Goal: Information Seeking & Learning: Check status

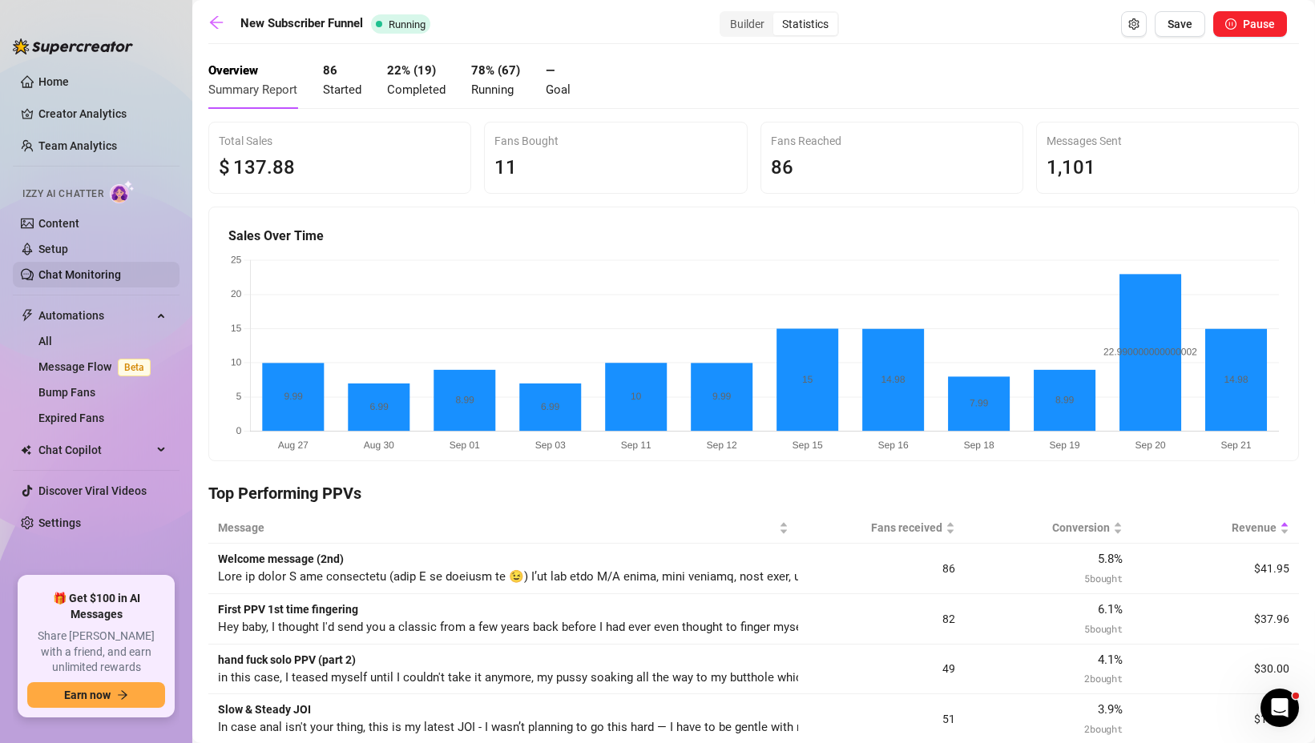
click at [58, 274] on link "Chat Monitoring" at bounding box center [79, 274] width 83 height 13
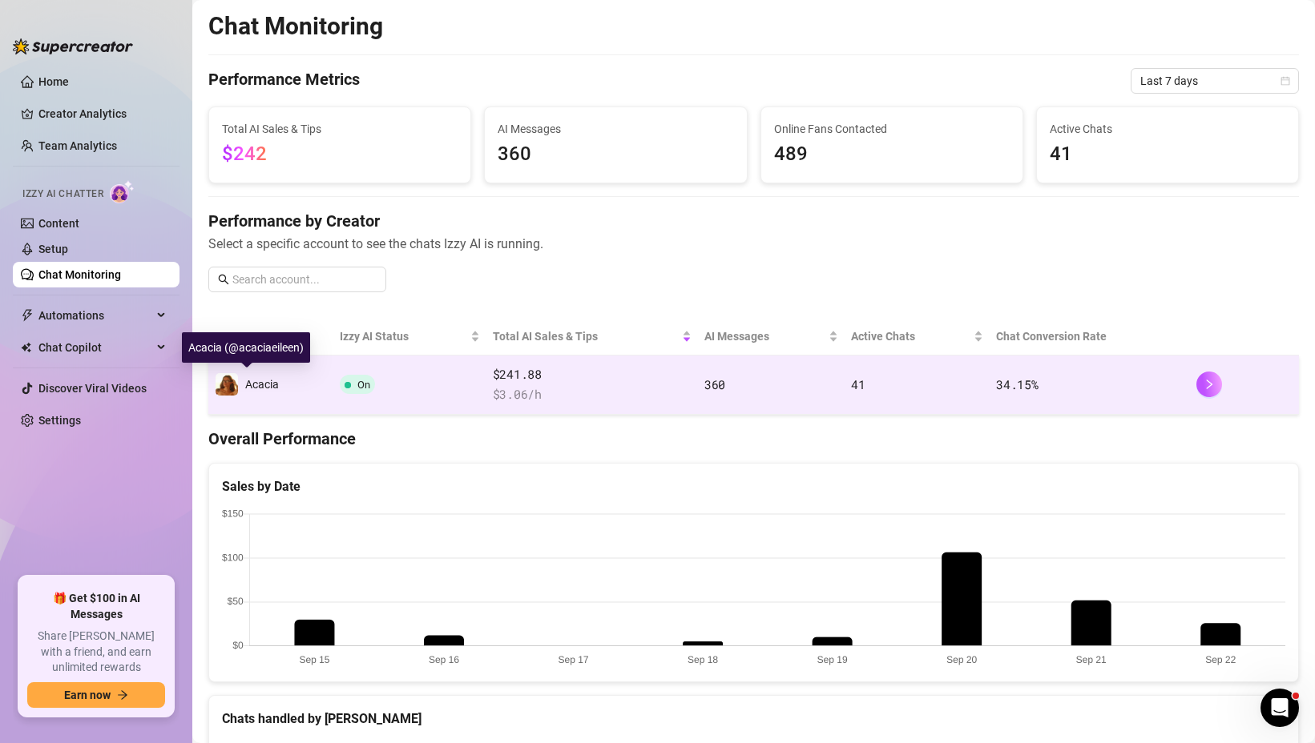
click at [262, 377] on div "Acacia" at bounding box center [262, 385] width 34 height 18
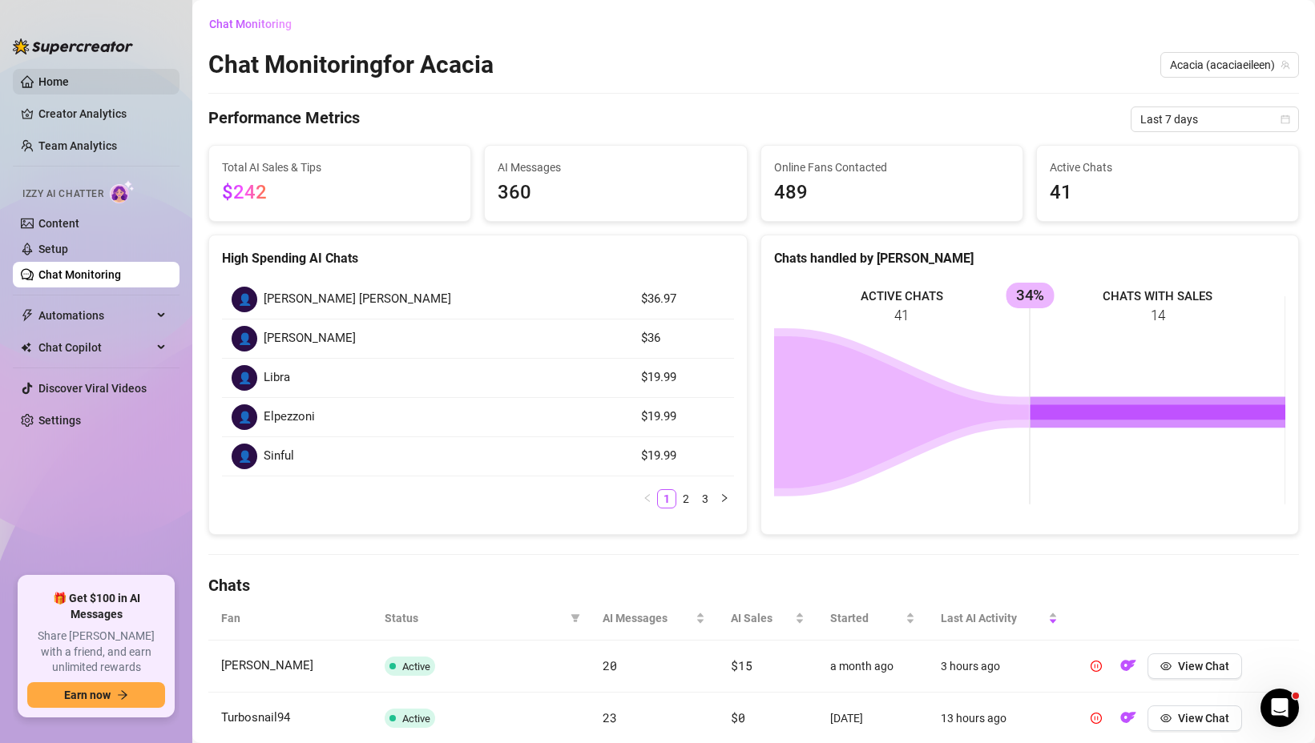
click at [69, 83] on link "Home" at bounding box center [53, 81] width 30 height 13
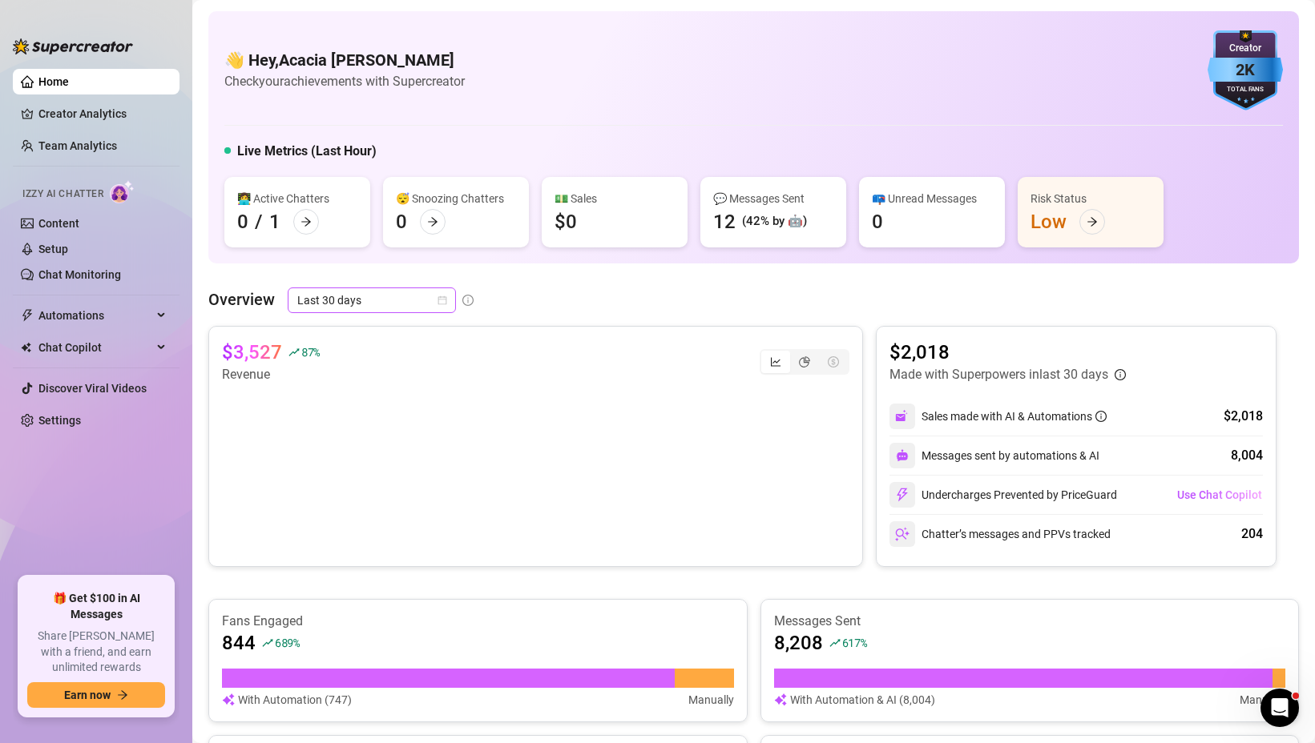
click at [440, 299] on icon "calendar" at bounding box center [442, 300] width 9 height 9
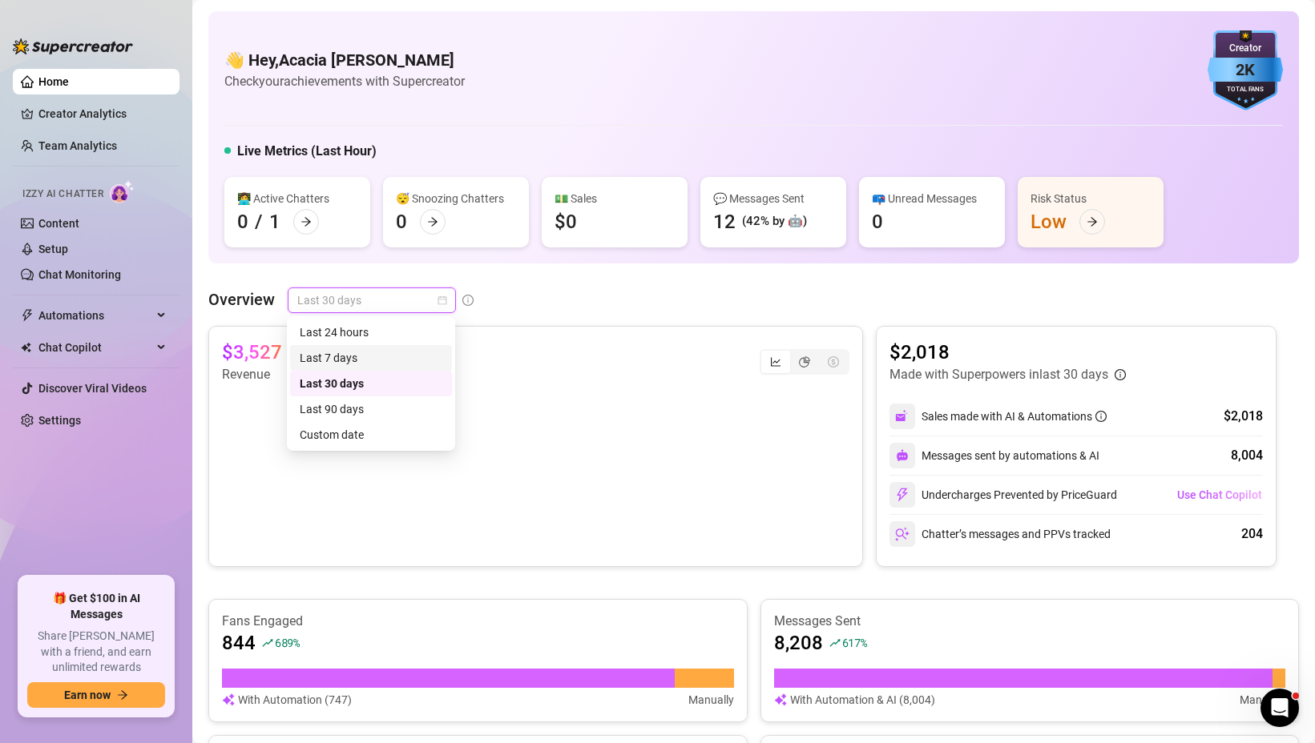
click at [393, 357] on div "Last 7 days" at bounding box center [371, 358] width 143 height 18
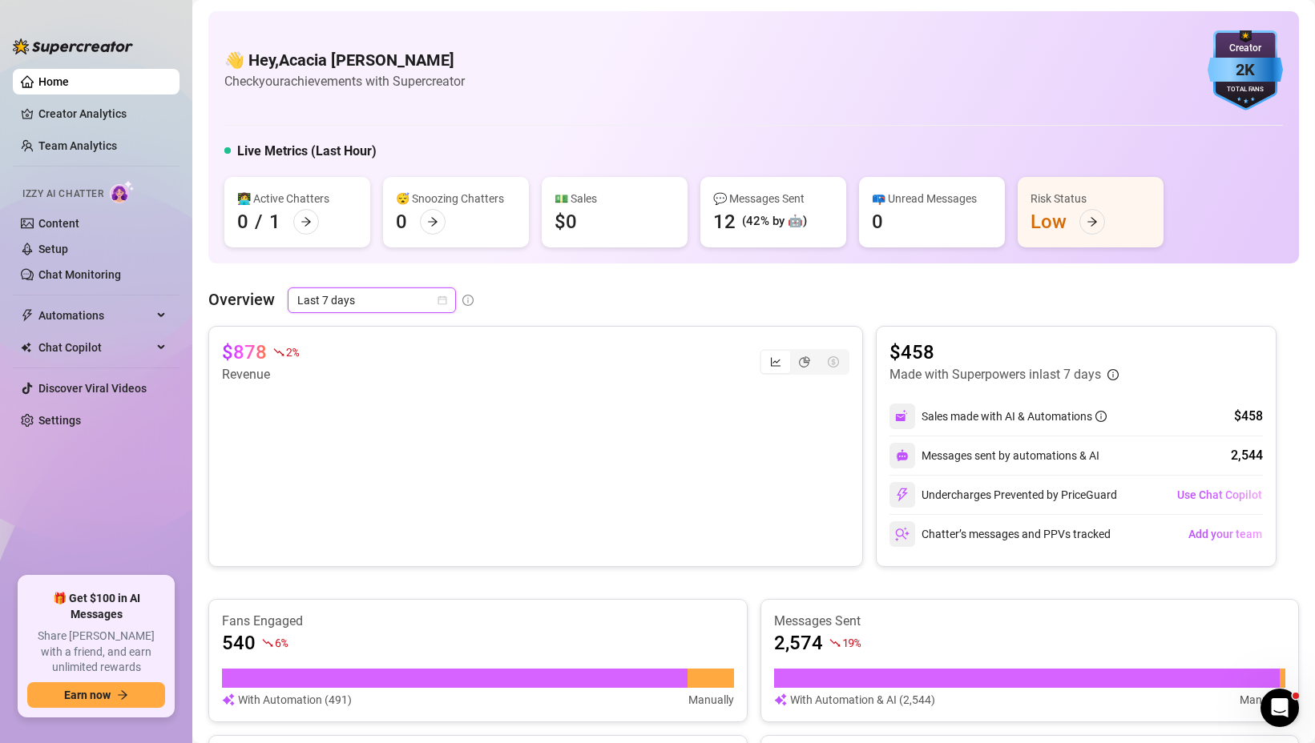
click at [443, 304] on icon "calendar" at bounding box center [442, 301] width 10 height 10
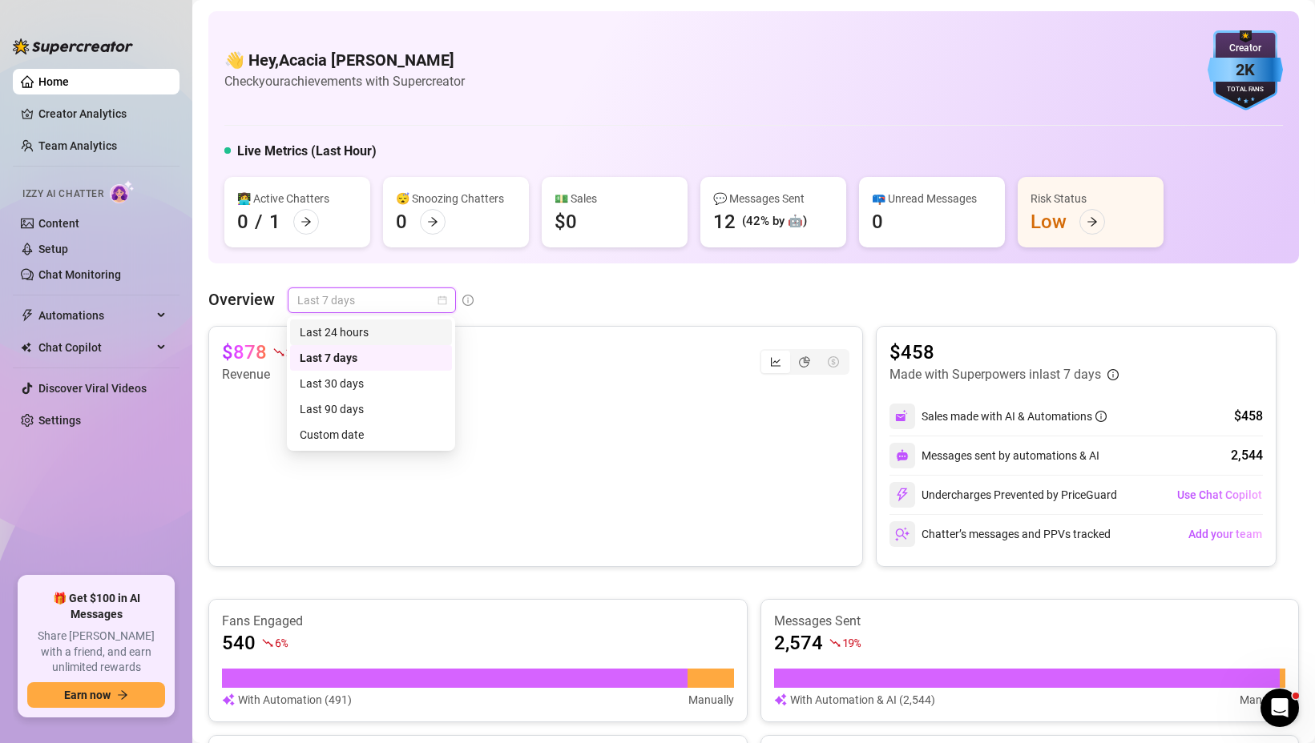
click at [425, 330] on div "Last 24 hours" at bounding box center [371, 333] width 143 height 18
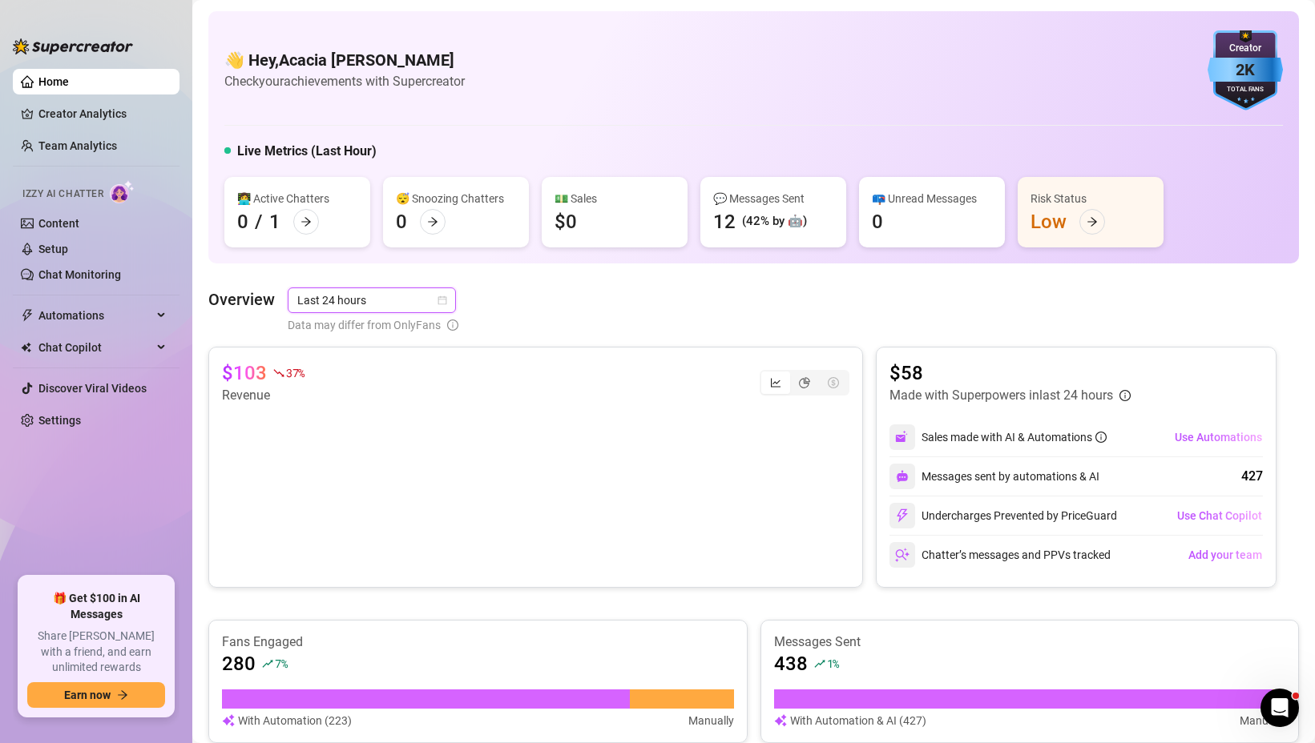
click at [441, 304] on icon "calendar" at bounding box center [442, 301] width 10 height 10
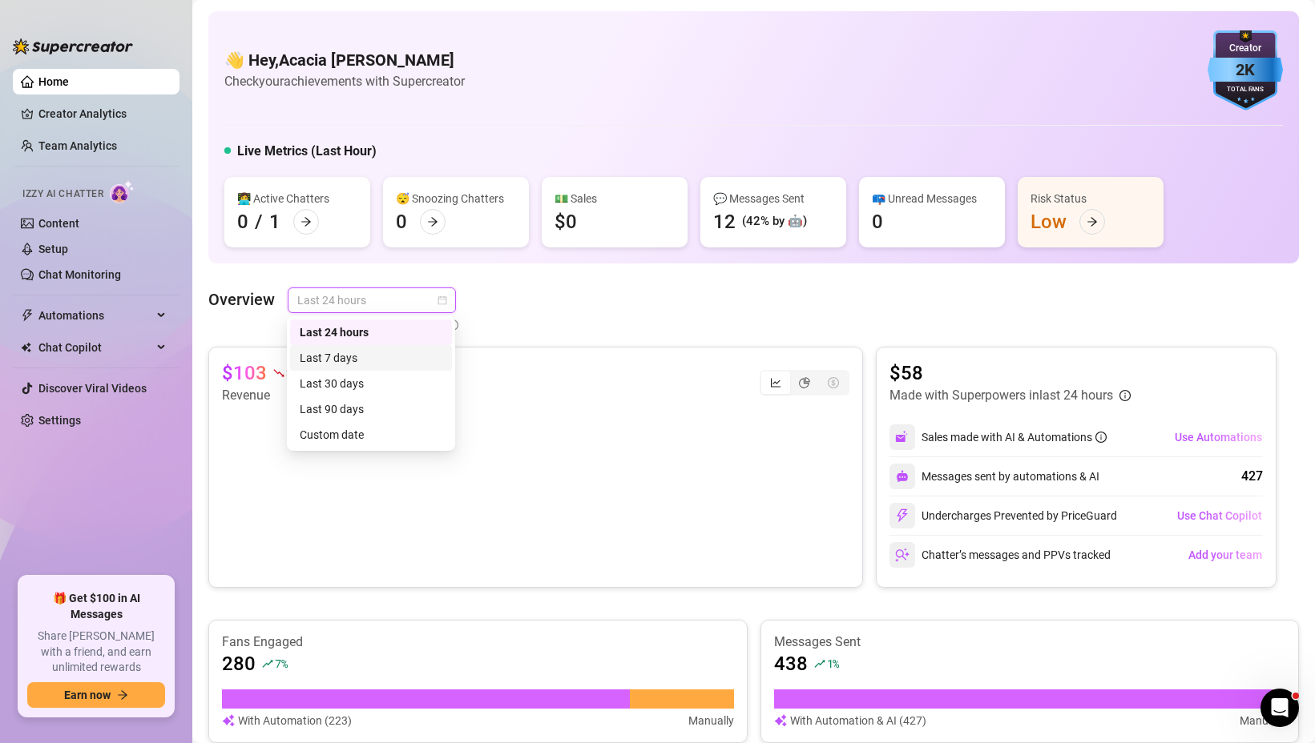
click at [390, 353] on div "Last 7 days" at bounding box center [371, 358] width 143 height 18
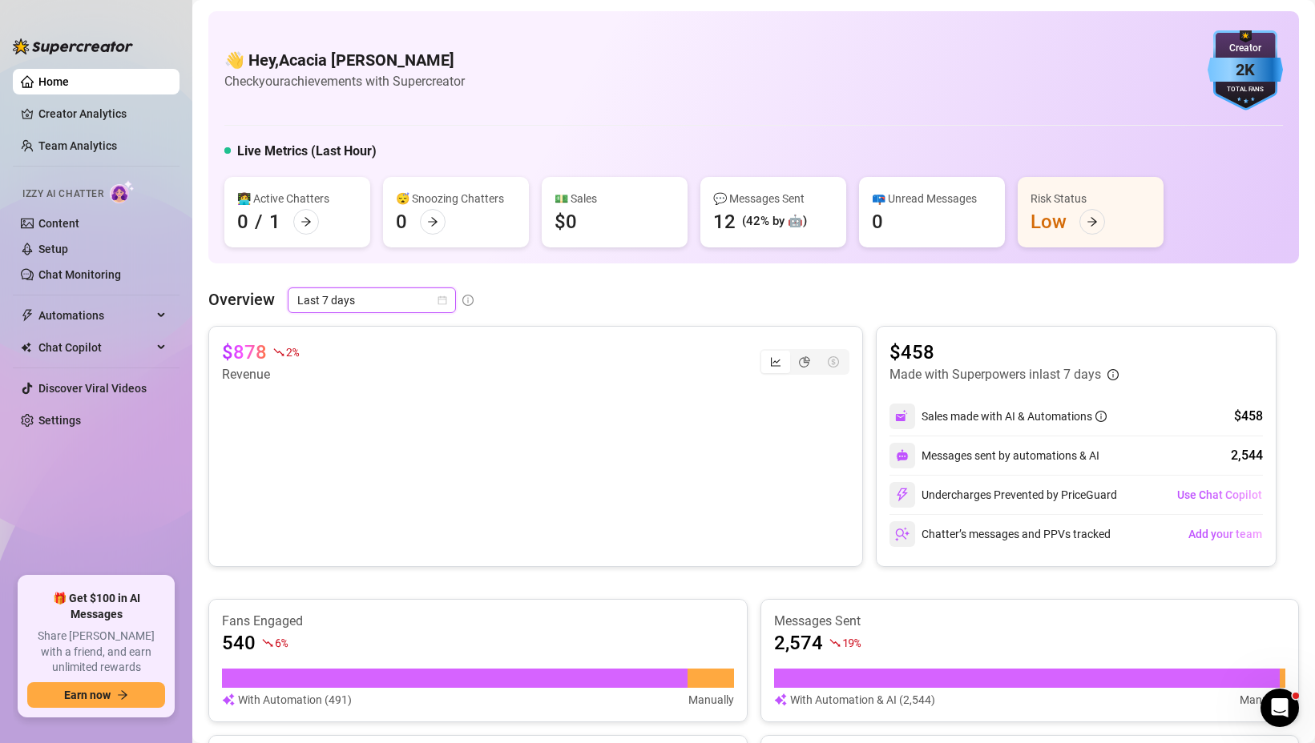
click at [438, 300] on icon "calendar" at bounding box center [442, 301] width 10 height 10
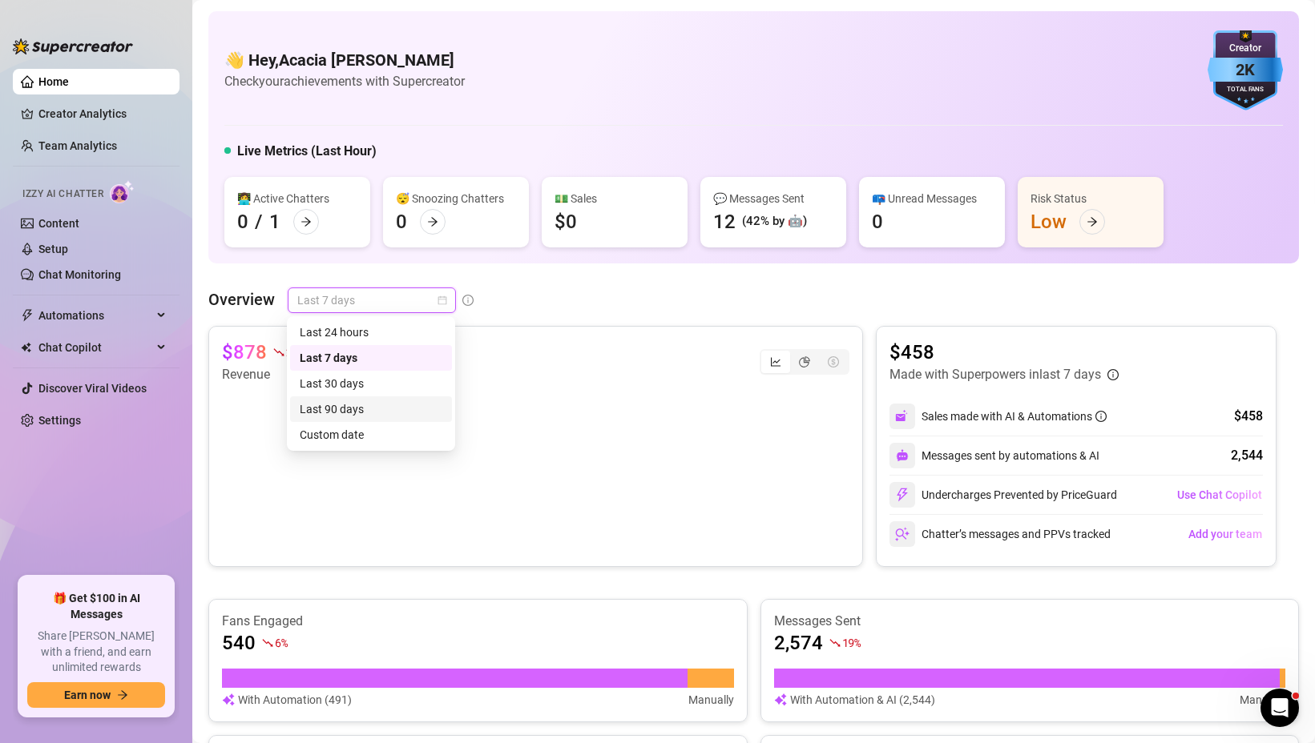
click at [381, 409] on div "Last 90 days" at bounding box center [371, 410] width 143 height 18
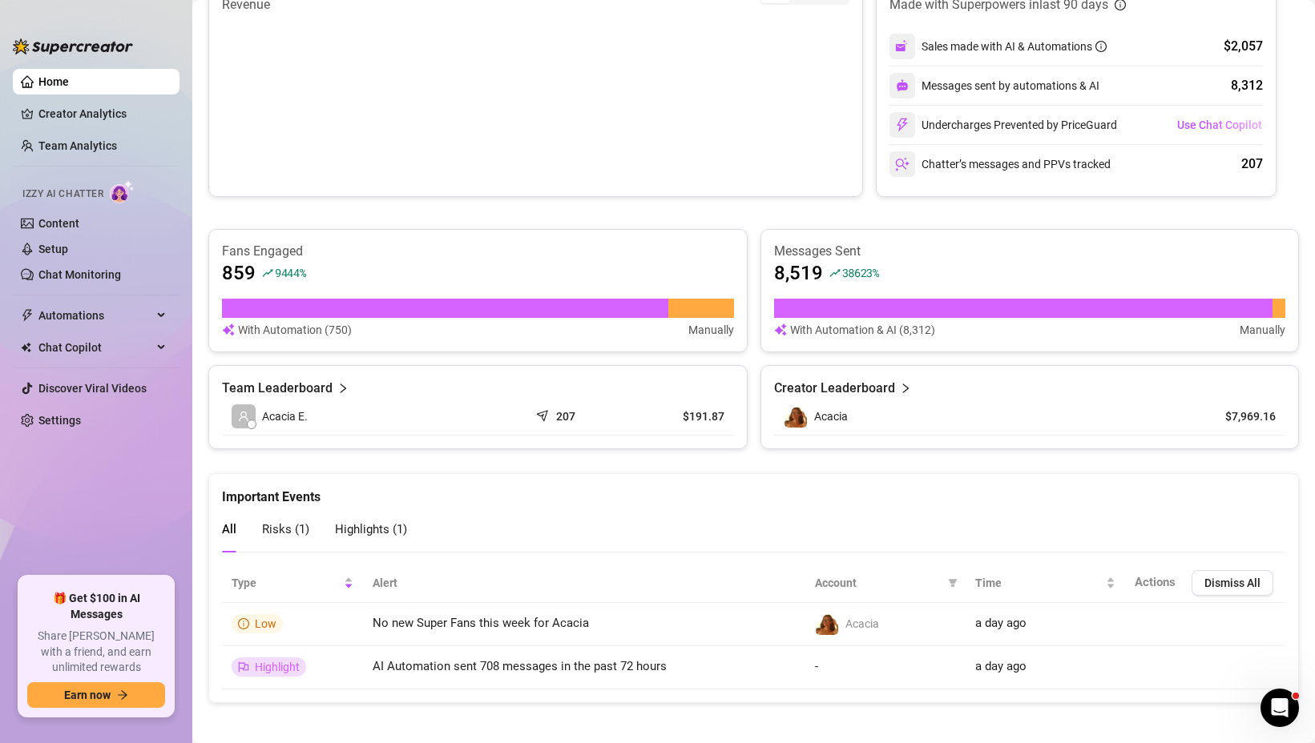
scroll to position [377, 0]
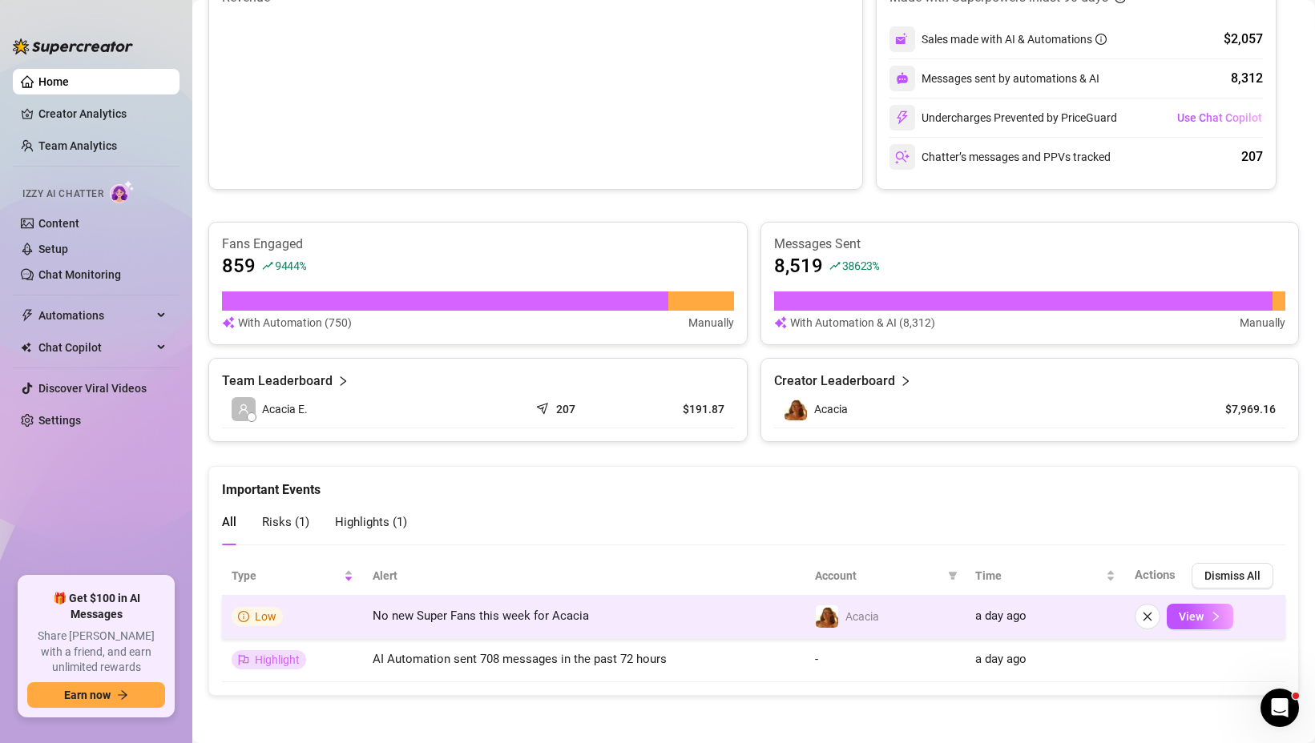
click at [453, 619] on span "No new Super Fans this week for Acacia" at bounding box center [481, 616] width 216 height 14
click at [1197, 614] on span "View" at bounding box center [1190, 616] width 25 height 13
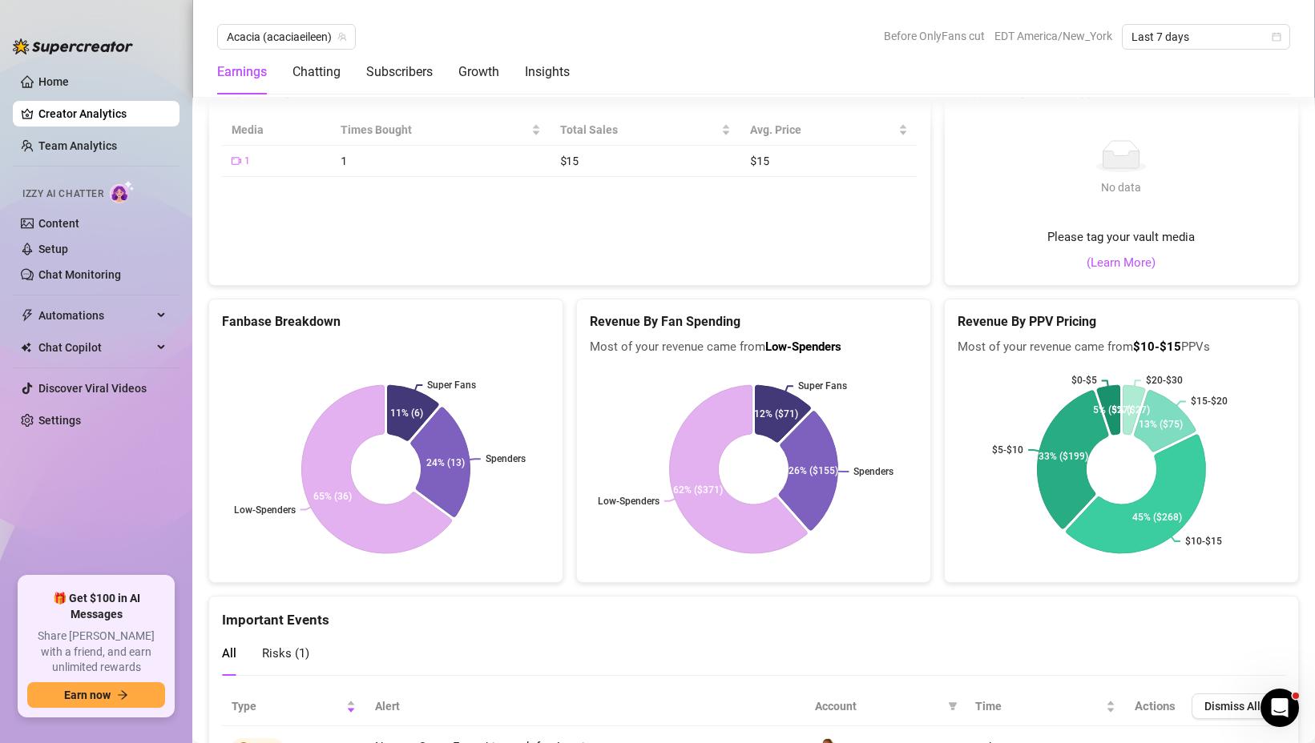
scroll to position [2701, 0]
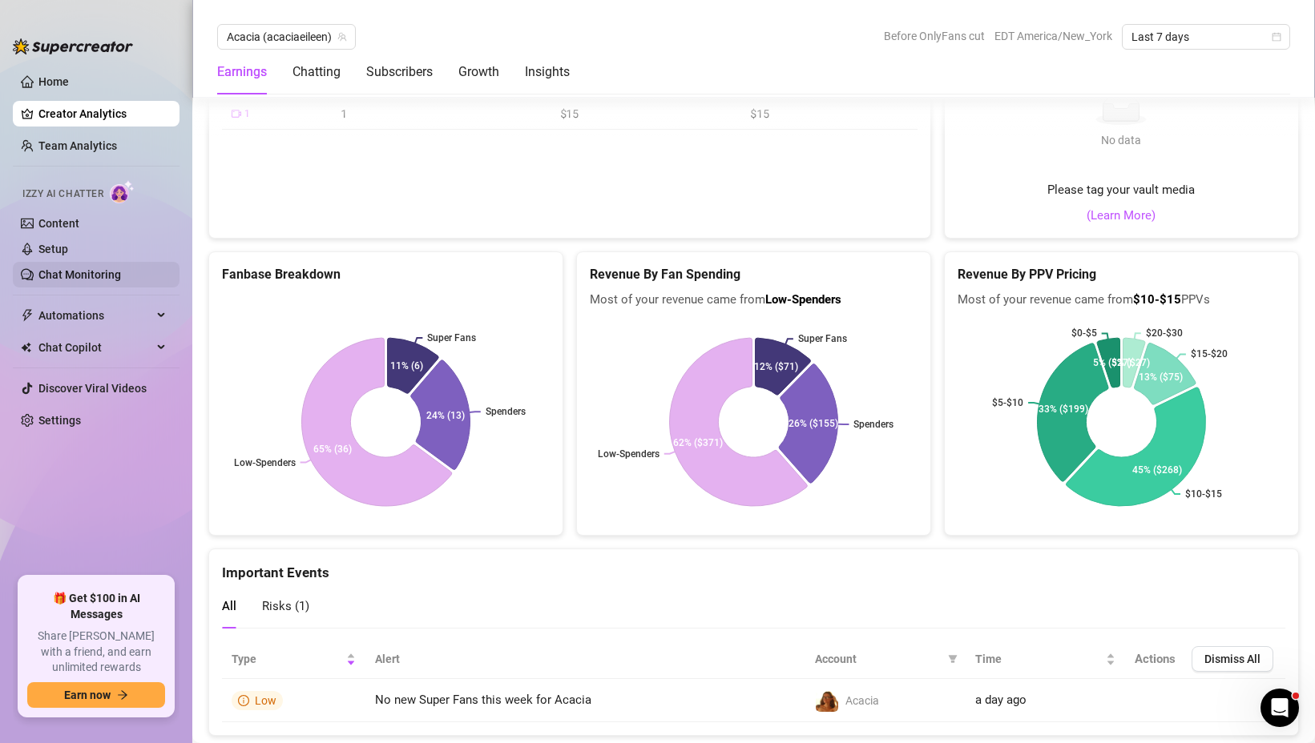
click at [74, 279] on link "Chat Monitoring" at bounding box center [79, 274] width 83 height 13
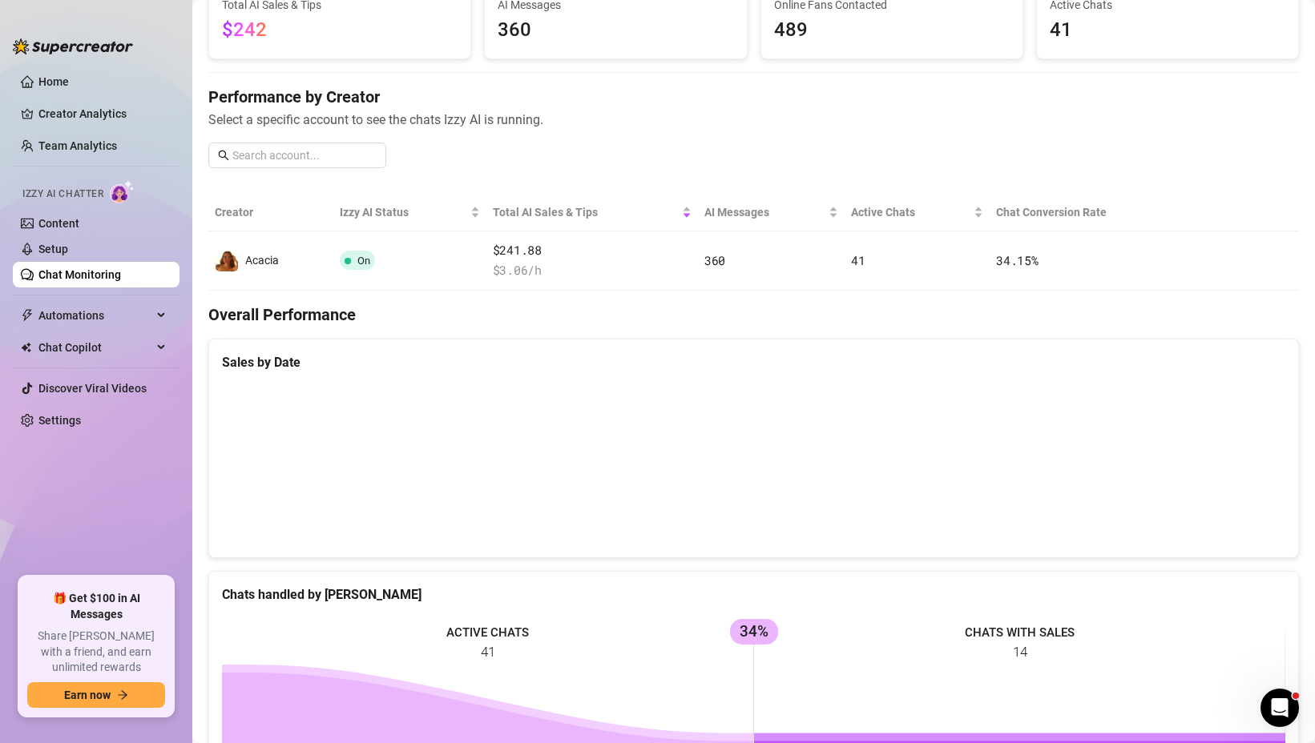
scroll to position [127, 0]
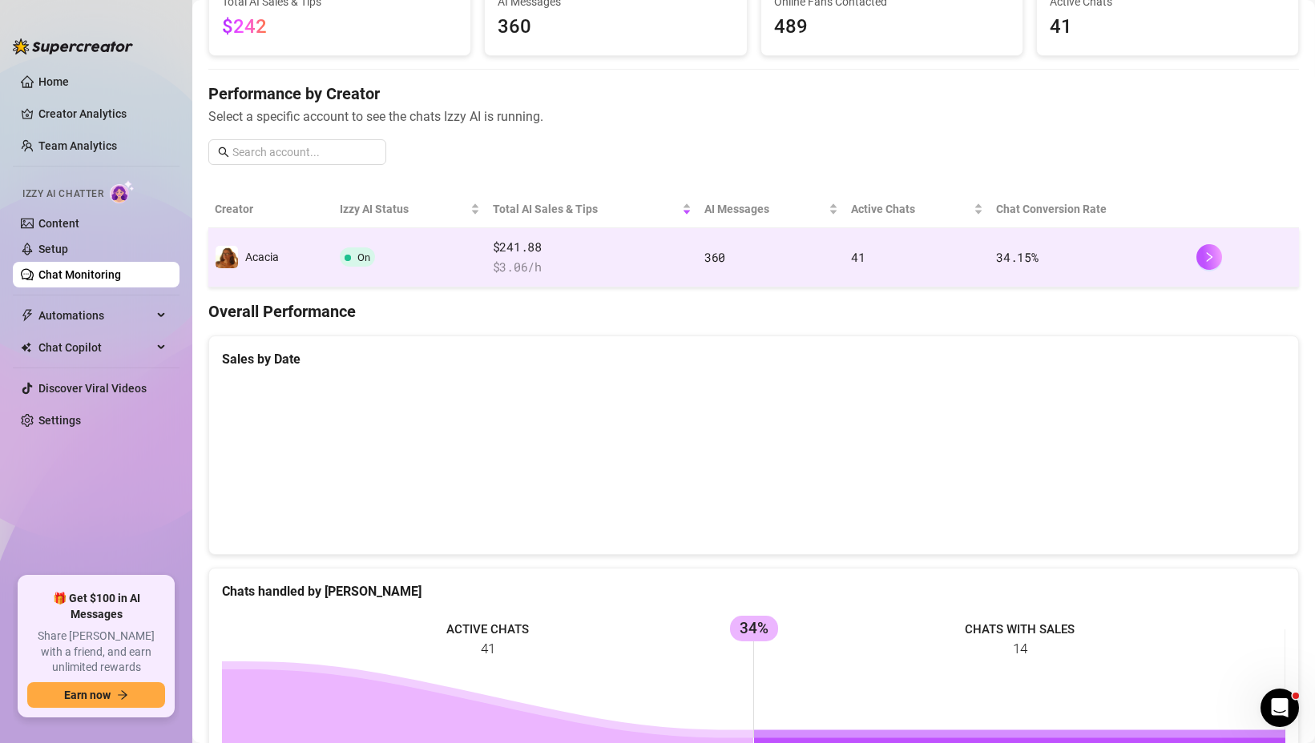
click at [277, 269] on td "Acacia" at bounding box center [270, 257] width 125 height 59
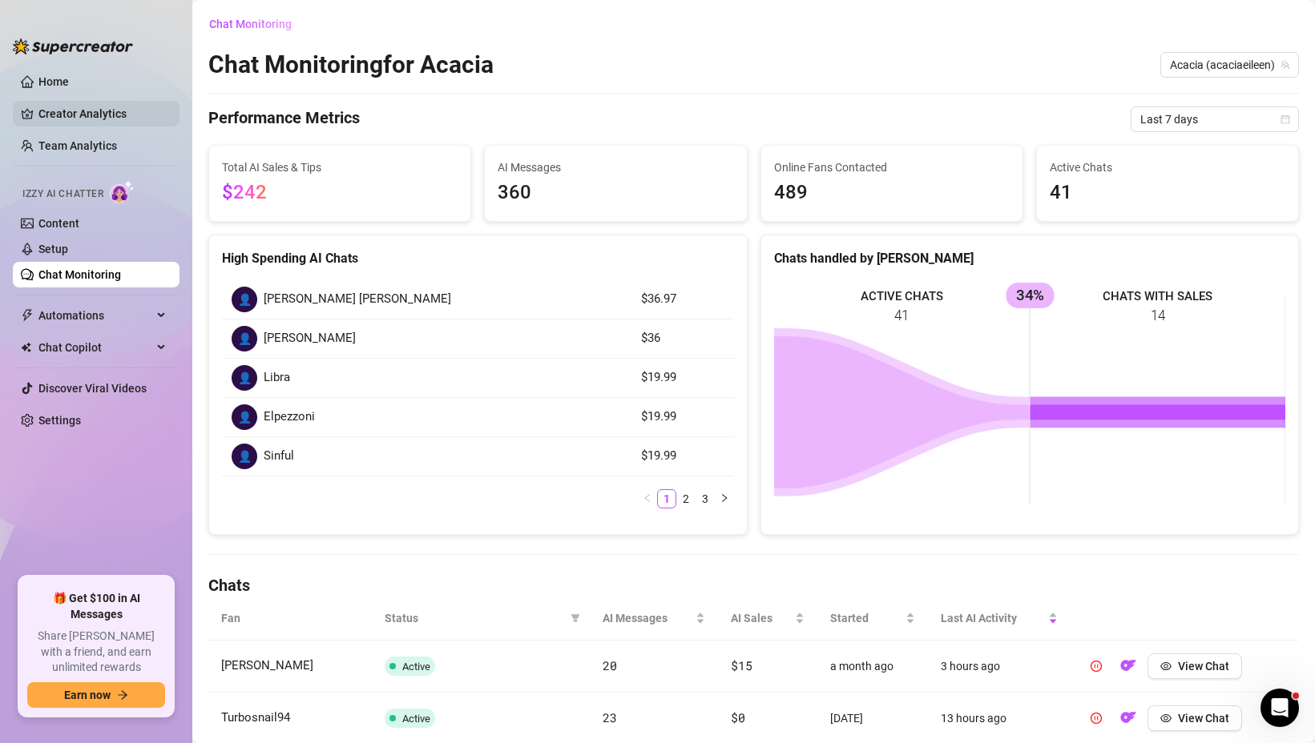
click at [106, 126] on link "Creator Analytics" at bounding box center [102, 114] width 128 height 26
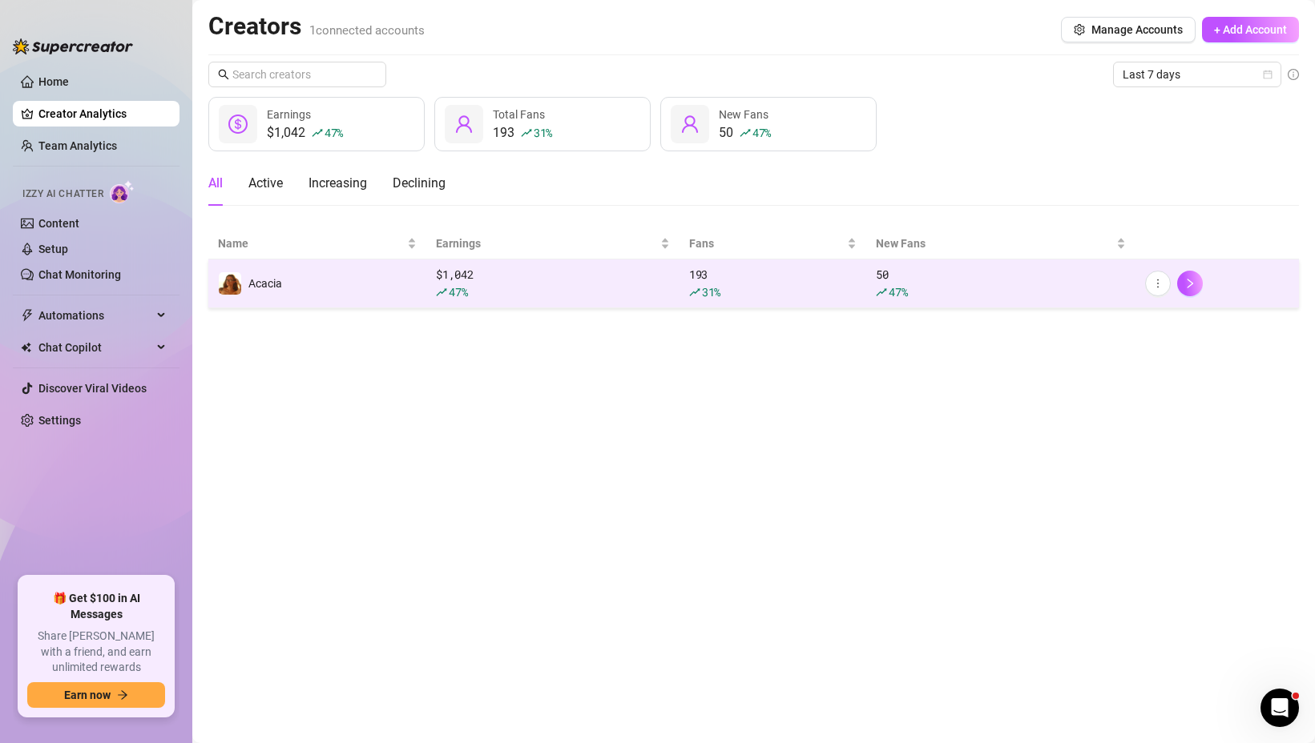
click at [328, 276] on td "Acacia" at bounding box center [317, 284] width 218 height 49
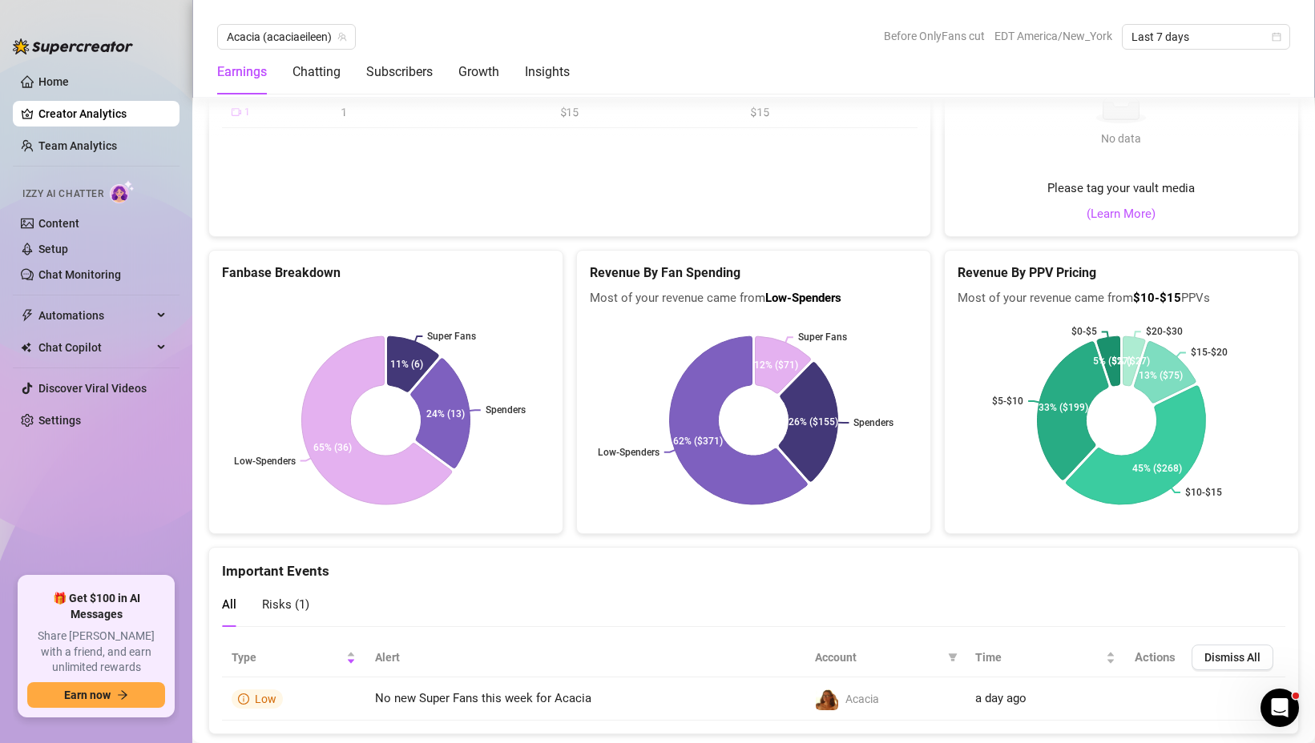
scroll to position [2706, 0]
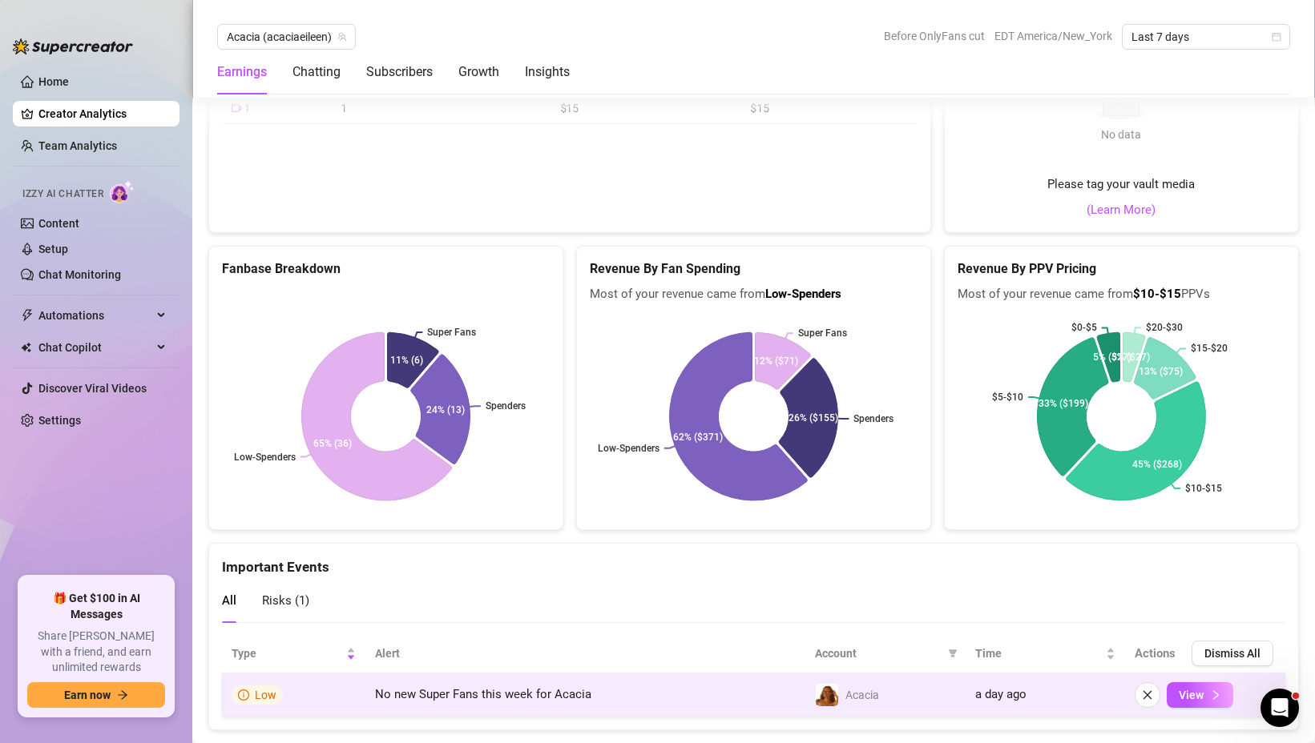
click at [506, 675] on td "No new Super Fans this week for Acacia" at bounding box center [585, 695] width 440 height 43
click at [1215, 690] on icon "right" at bounding box center [1215, 695] width 11 height 11
click at [1186, 689] on span "View" at bounding box center [1190, 695] width 25 height 13
click at [1215, 690] on icon "right" at bounding box center [1215, 695] width 11 height 11
click at [391, 687] on span "No new Super Fans this week for Acacia" at bounding box center [483, 694] width 216 height 14
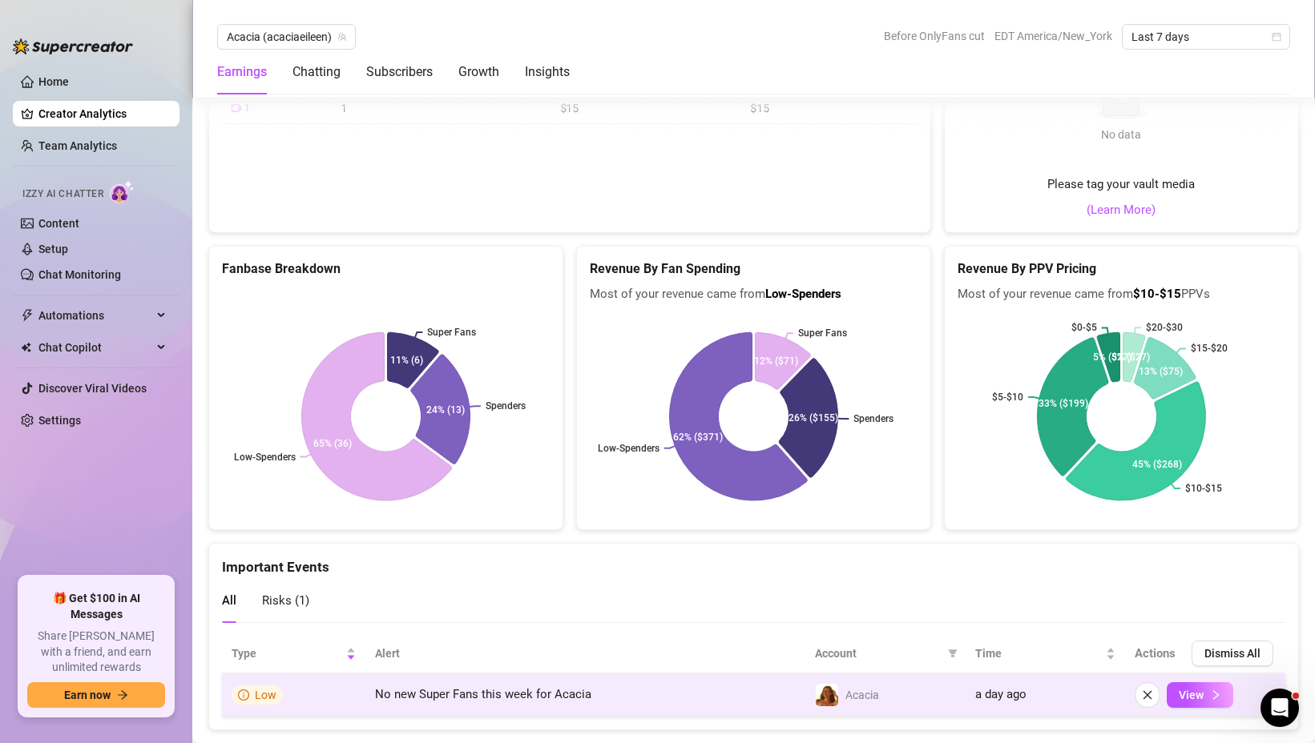
click at [248, 690] on icon "info-circle" at bounding box center [243, 695] width 11 height 11
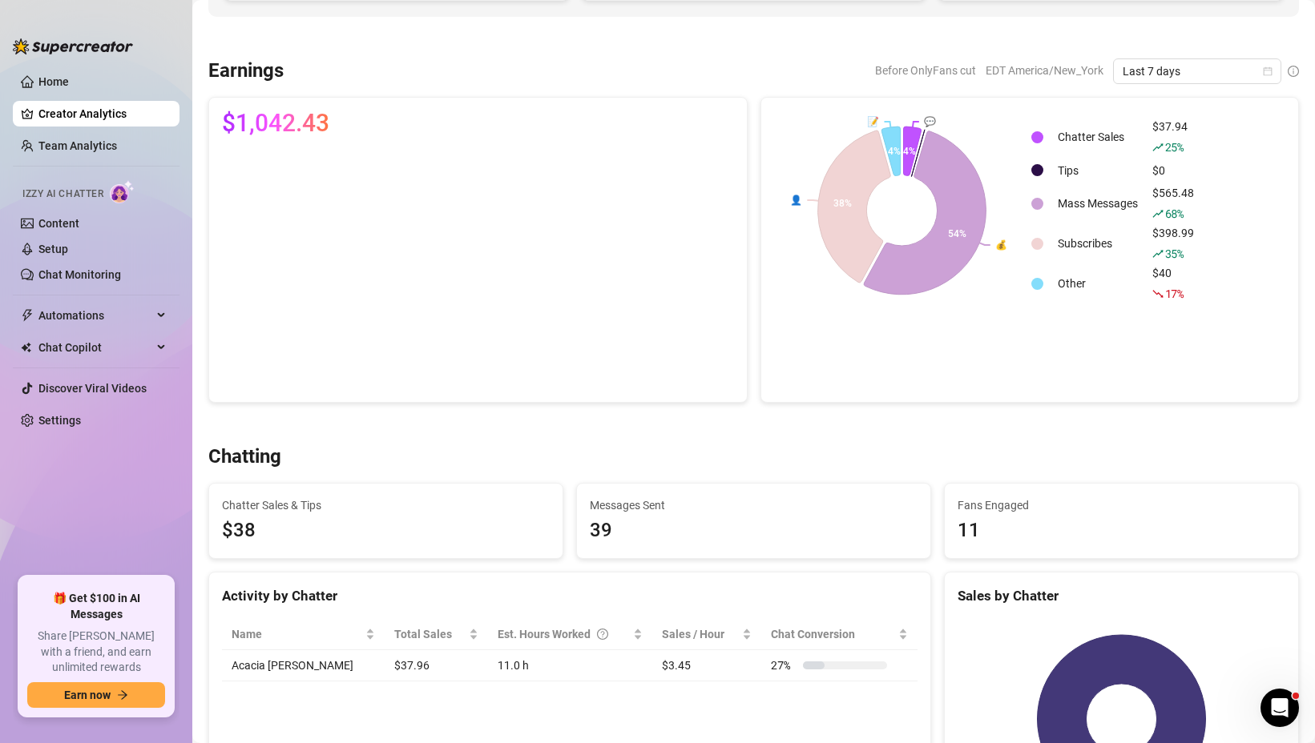
scroll to position [230, 0]
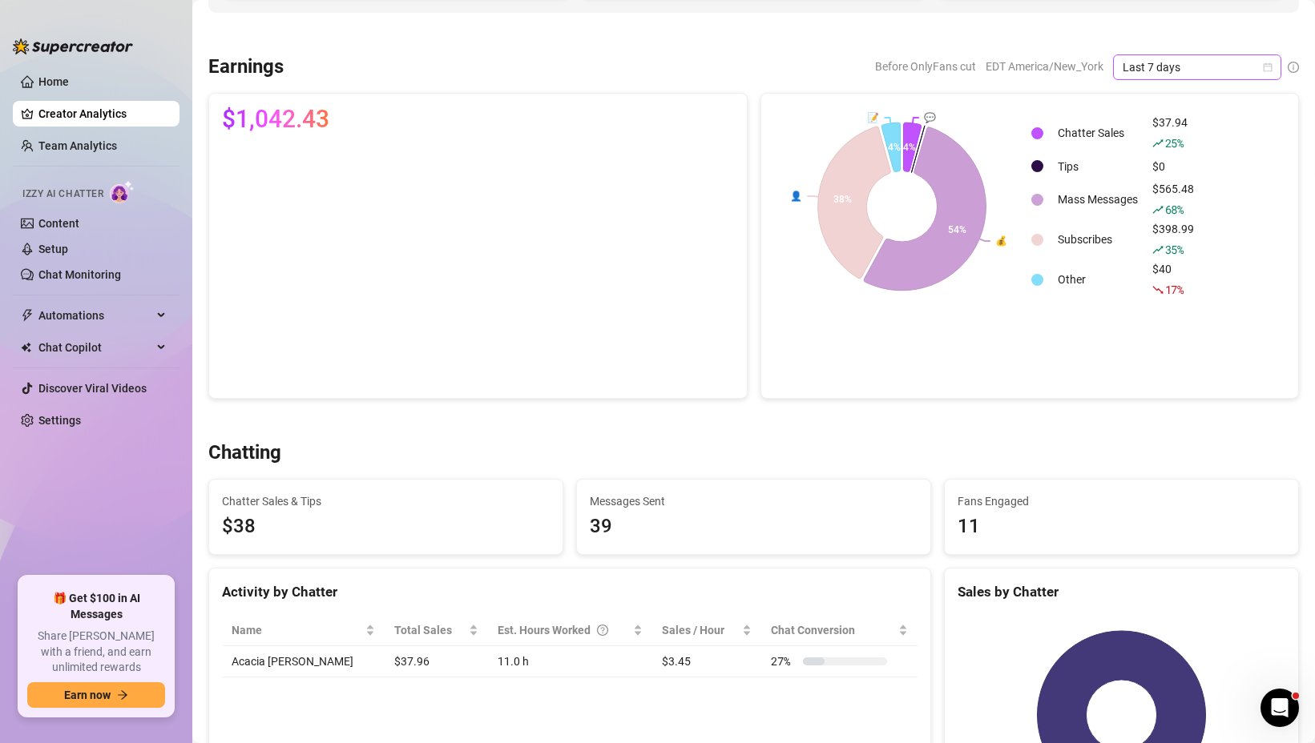
click at [1271, 64] on icon "calendar" at bounding box center [1268, 67] width 10 height 10
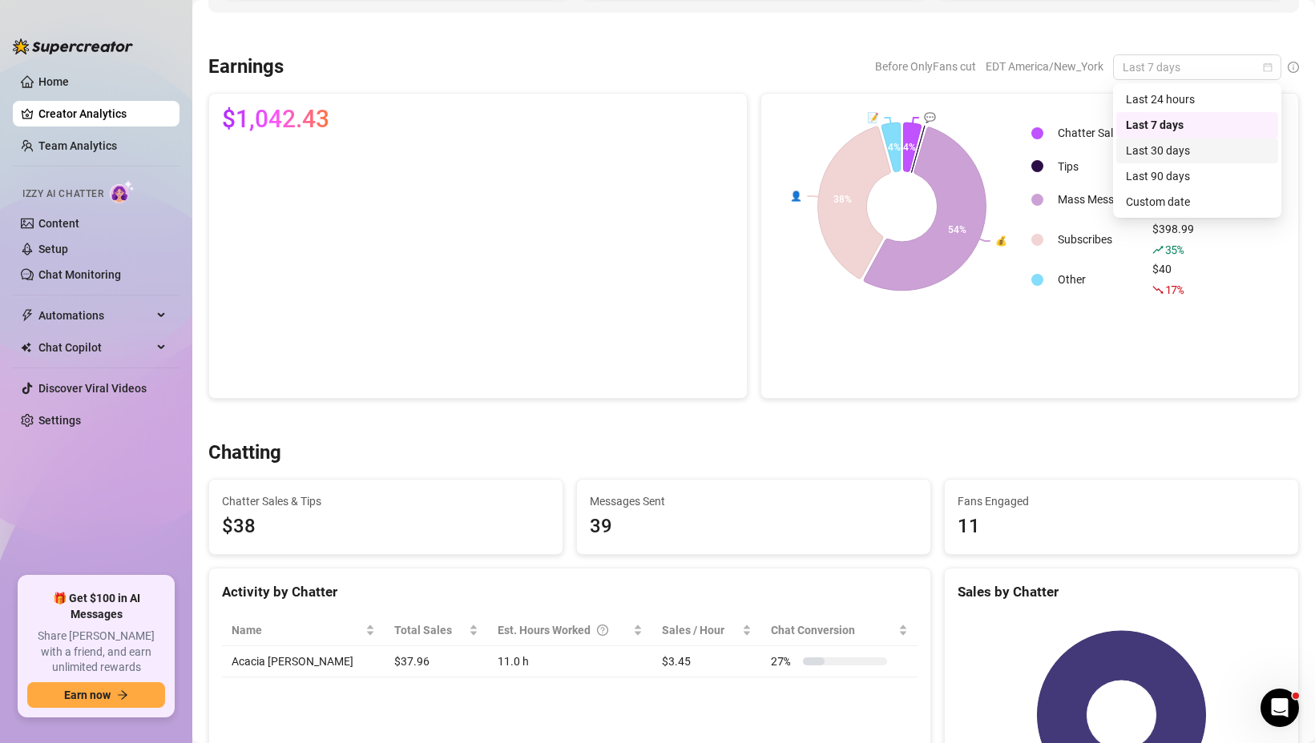
click at [1210, 150] on div "Last 30 days" at bounding box center [1197, 151] width 143 height 18
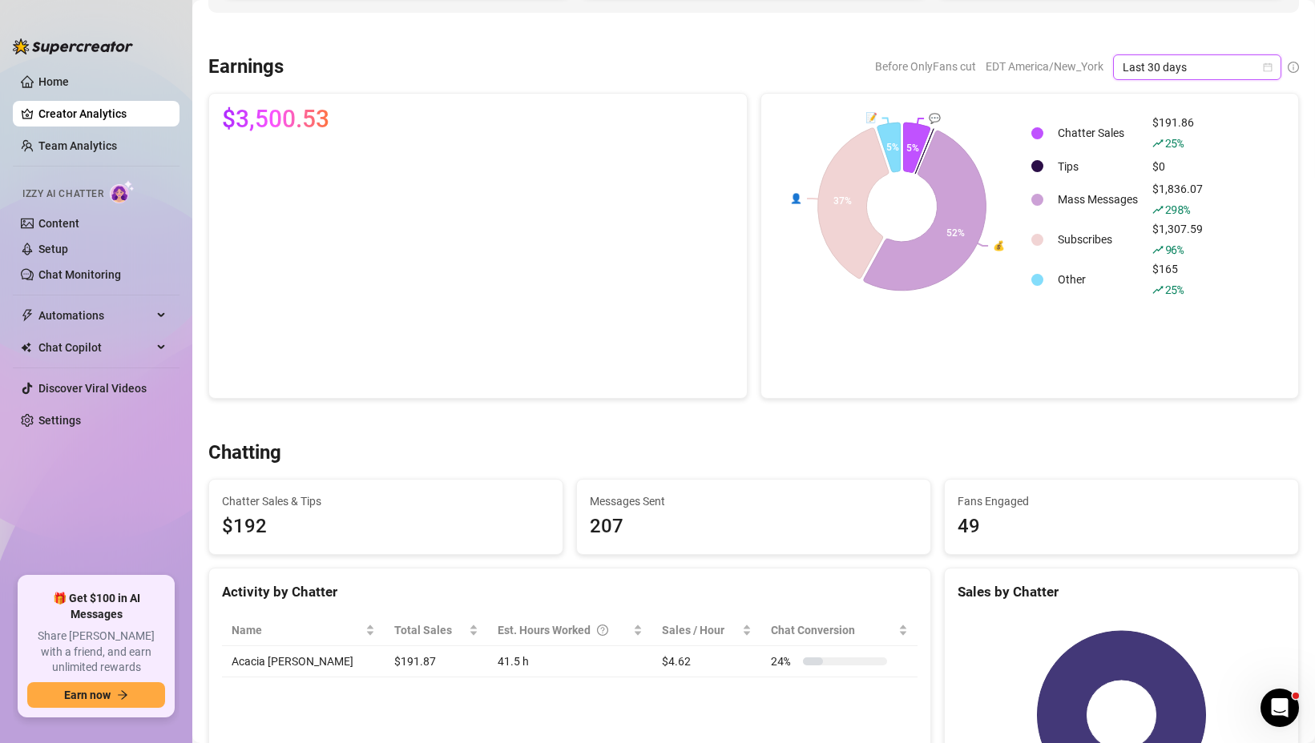
click at [1273, 68] on div "Last 30 days" at bounding box center [1197, 67] width 168 height 26
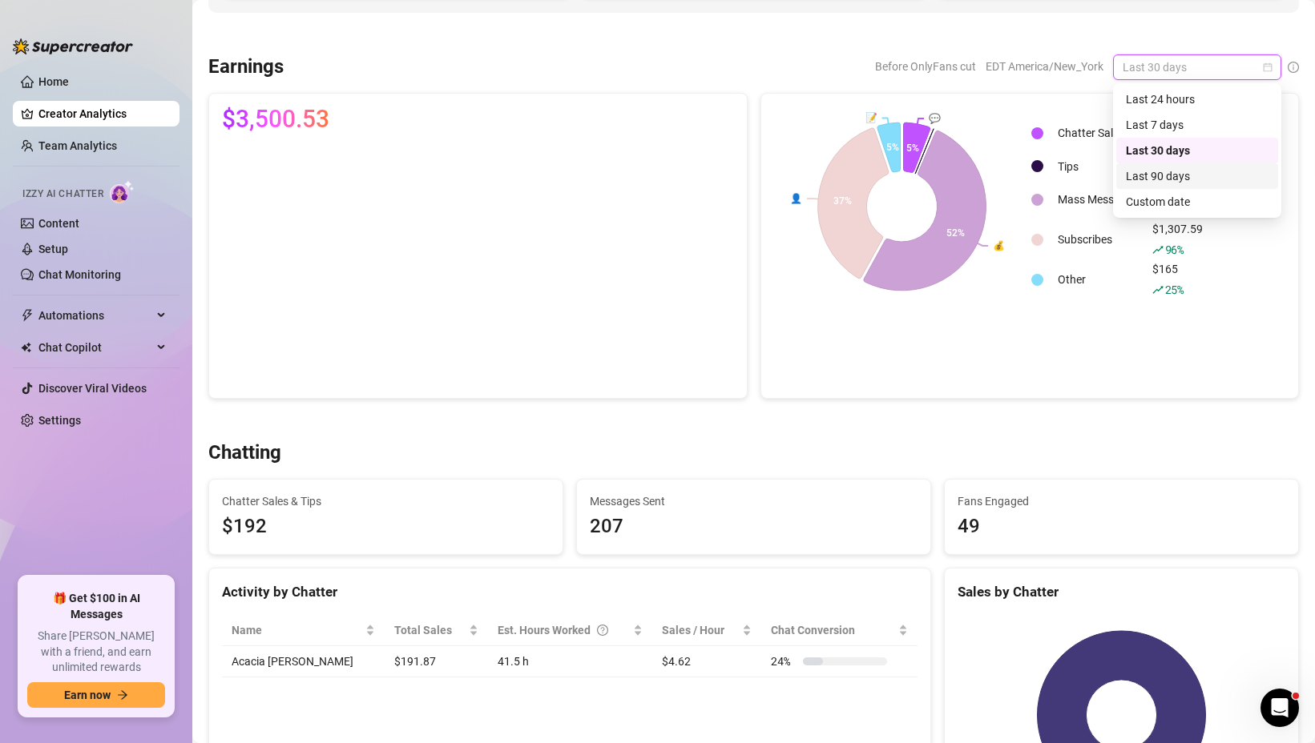
click at [1239, 171] on div "Last 90 days" at bounding box center [1197, 176] width 143 height 18
